Goal: Task Accomplishment & Management: Use online tool/utility

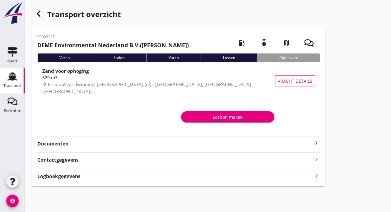
click at [12, 75] on icon "Transport" at bounding box center [12, 77] width 10 height 10
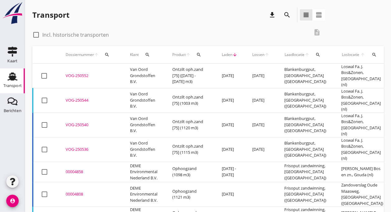
click at [84, 97] on div "VOG-250544" at bounding box center [90, 100] width 49 height 6
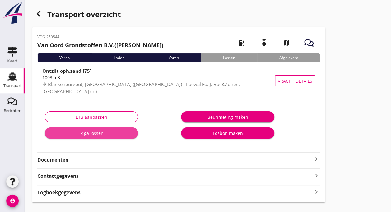
click at [81, 132] on div "Ik ga lossen" at bounding box center [91, 133] width 83 height 7
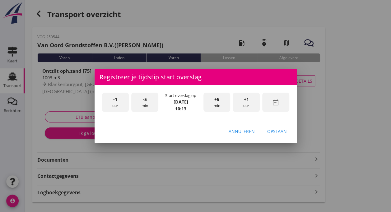
click at [114, 103] on span "-1" at bounding box center [115, 99] width 4 height 7
click at [216, 100] on span "+5" at bounding box center [216, 99] width 5 height 7
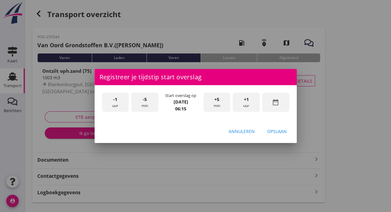
click at [216, 100] on span "+5" at bounding box center [216, 99] width 5 height 7
click at [279, 131] on div "Opslaan" at bounding box center [277, 131] width 20 height 7
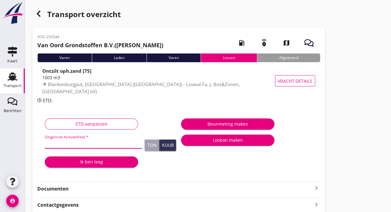
click at [73, 142] on input "Uitgeloste hoeveelheid *" at bounding box center [93, 143] width 97 height 10
type input "1118"
click at [95, 165] on button "Ik ben leeg" at bounding box center [91, 161] width 93 height 11
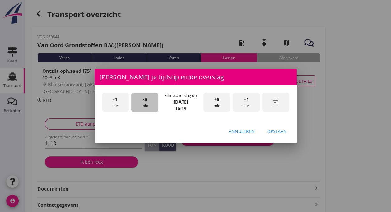
click at [145, 103] on div "-5 min" at bounding box center [144, 103] width 27 height 20
click at [144, 111] on div "-5 min" at bounding box center [144, 103] width 27 height 20
click at [284, 132] on div "Opslaan" at bounding box center [277, 131] width 20 height 7
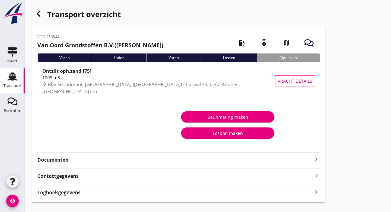
click at [13, 77] on use at bounding box center [12, 76] width 10 height 8
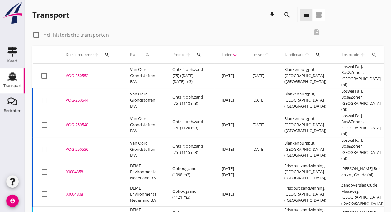
click at [156, 76] on td "Van Oord Grondstoffen B.V." at bounding box center [143, 76] width 42 height 25
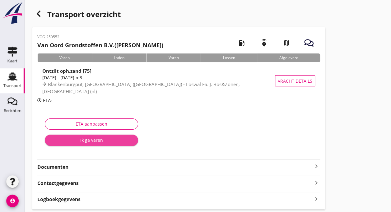
click at [96, 141] on div "Ik ga varen" at bounding box center [91, 140] width 83 height 7
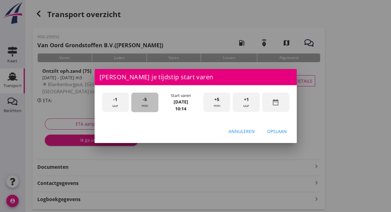
click at [147, 104] on div "-5 min" at bounding box center [144, 103] width 27 height 20
click at [274, 129] on div "Opslaan" at bounding box center [277, 131] width 20 height 7
